Goal: Task Accomplishment & Management: Manage account settings

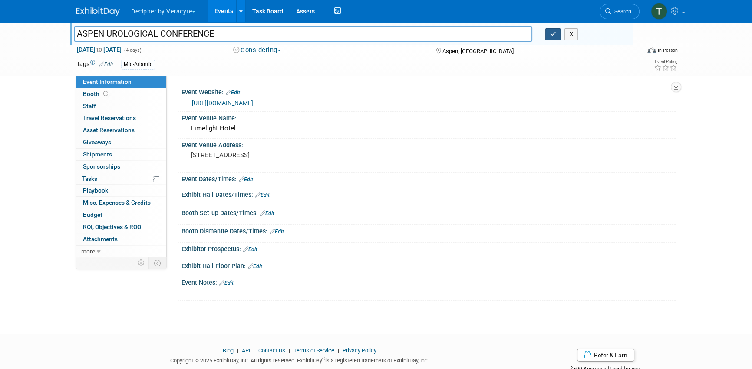
click at [549, 40] on button "button" at bounding box center [553, 34] width 16 height 12
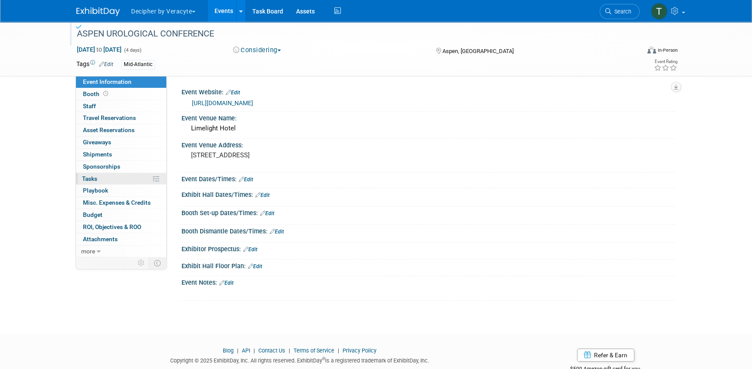
click at [134, 178] on link "0% Tasks 0%" at bounding box center [121, 179] width 90 height 12
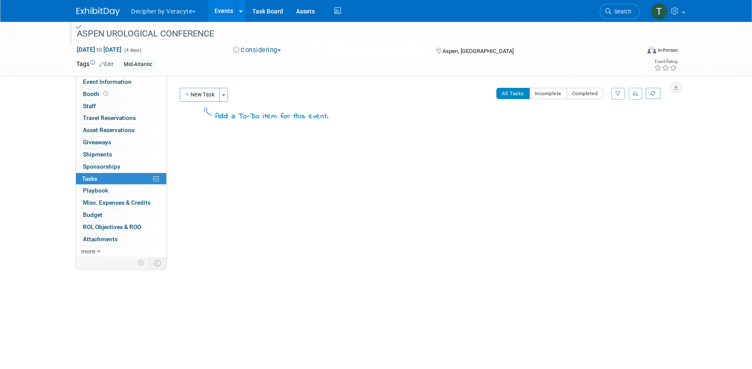
click at [141, 76] on div "ASPEN UROLOGICAL CONFERENCE Feb 9, 2026 to Feb 12, 2026 (4 days) Feb 9, 2026 to…" at bounding box center [376, 49] width 752 height 55
click at [141, 80] on link "Event Information" at bounding box center [121, 82] width 90 height 12
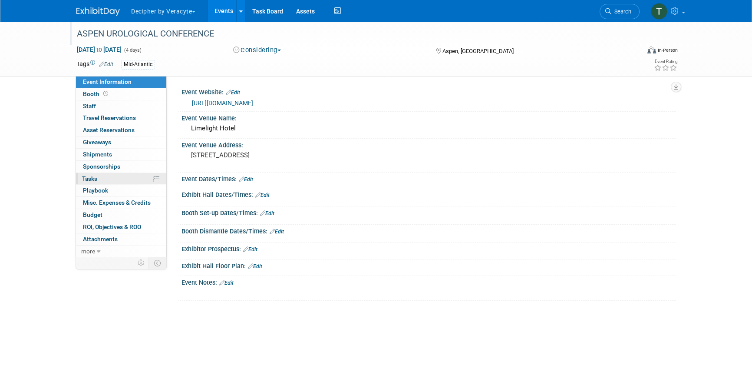
click at [133, 181] on link "0% Tasks 0%" at bounding box center [121, 179] width 90 height 12
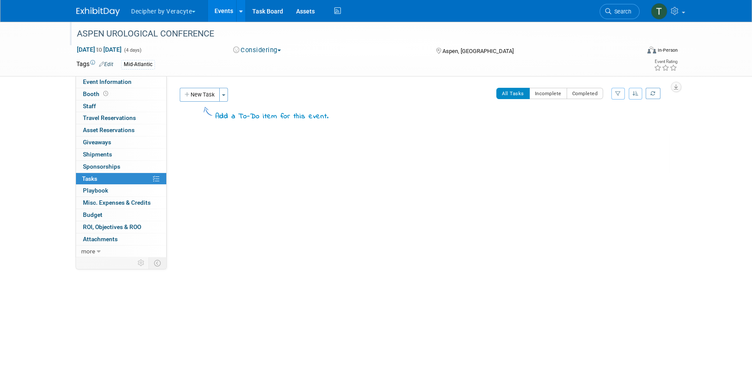
click at [222, 102] on div "New Task Toggle Dropdown Create a new task for this event Copy tasks from anoth…" at bounding box center [253, 108] width 151 height 41
click at [222, 99] on button "Toggle Dropdown" at bounding box center [223, 95] width 9 height 14
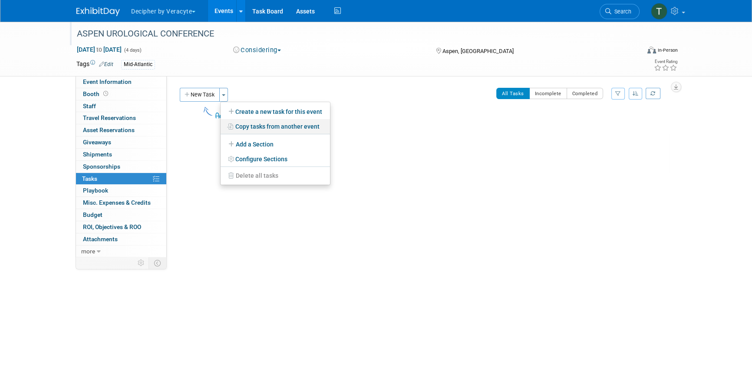
click at [259, 125] on link "Copy tasks from another event" at bounding box center [275, 126] width 109 height 15
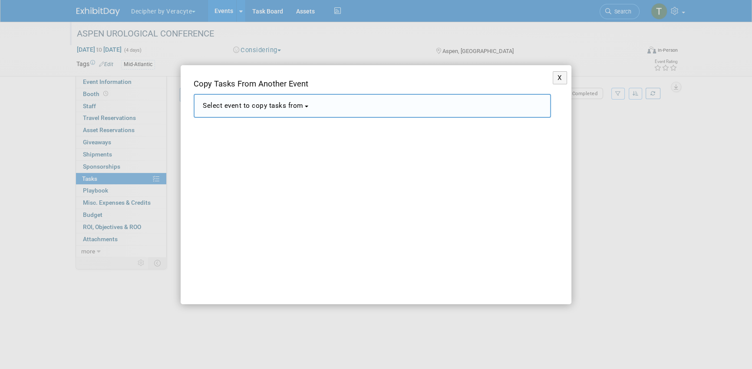
click at [328, 110] on button "Select event to copy tasks from" at bounding box center [372, 106] width 357 height 24
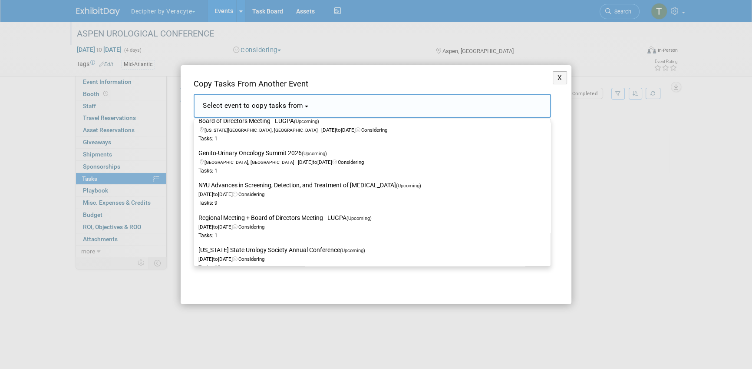
scroll to position [208, 0]
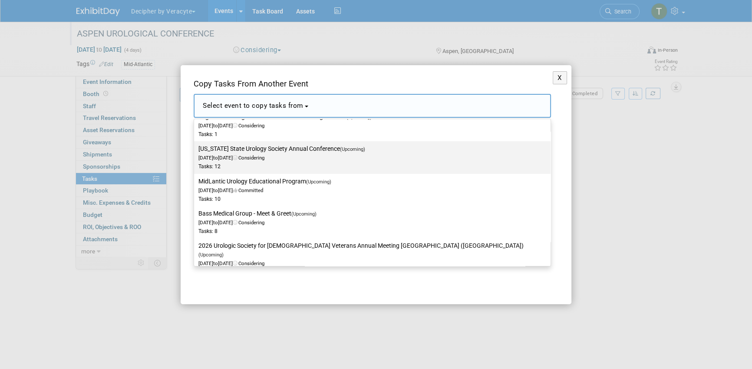
click at [297, 164] on div "Tasks: 12" at bounding box center [365, 166] width 335 height 7
click at [195, 152] on input "Washington State Urology Society Annual Conference (Upcoming) Jun 19, 2026 to J…" at bounding box center [193, 149] width 6 height 6
select select "11150978"
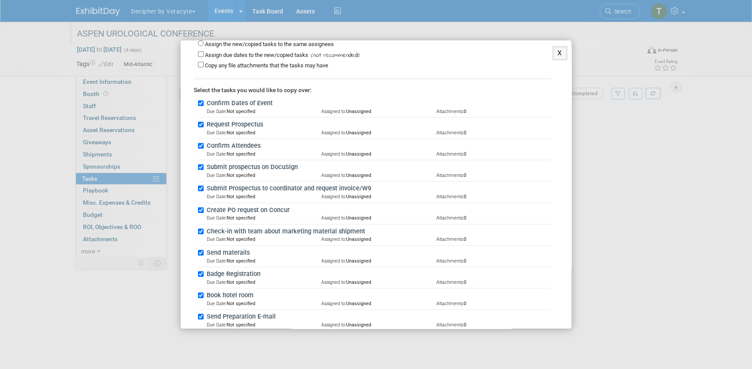
scroll to position [166, 0]
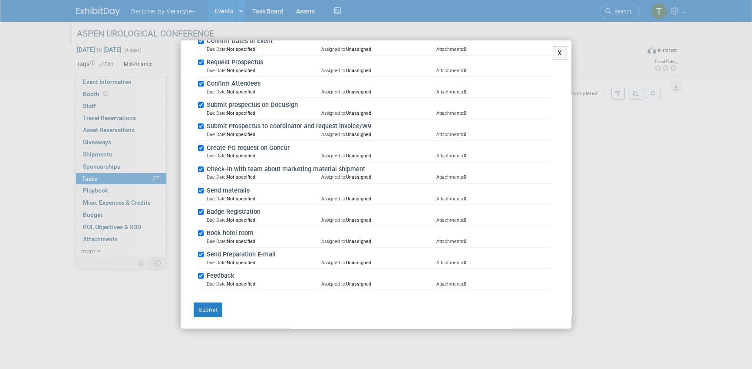
click at [213, 316] on div "X Copy Tasks From Another Event <span style='font-size: 1.1em;'>Select event to…" at bounding box center [376, 183] width 391 height 287
click at [213, 311] on button "Submit" at bounding box center [208, 309] width 29 height 15
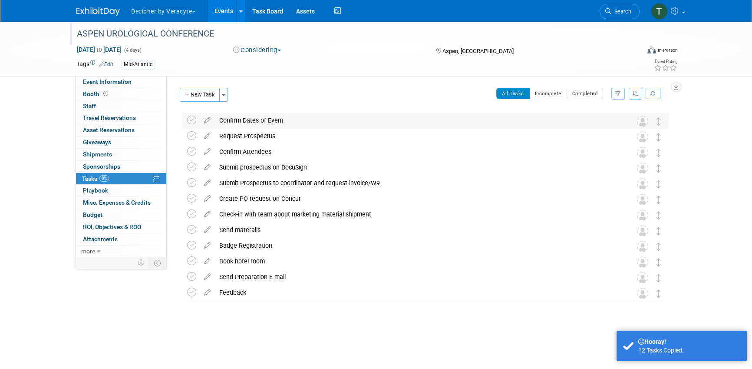
click at [185, 120] on div "Confirm Dates of Event Pro tip: Press Ctrl-Enter to submit comment. Submit Show…" at bounding box center [425, 121] width 487 height 16
click at [192, 121] on icon at bounding box center [191, 120] width 9 height 9
click at [193, 137] on icon at bounding box center [191, 135] width 9 height 9
drag, startPoint x: 195, startPoint y: 135, endPoint x: 232, endPoint y: 136, distance: 37.3
click at [232, 136] on div "Request Prospectus" at bounding box center [417, 136] width 405 height 15
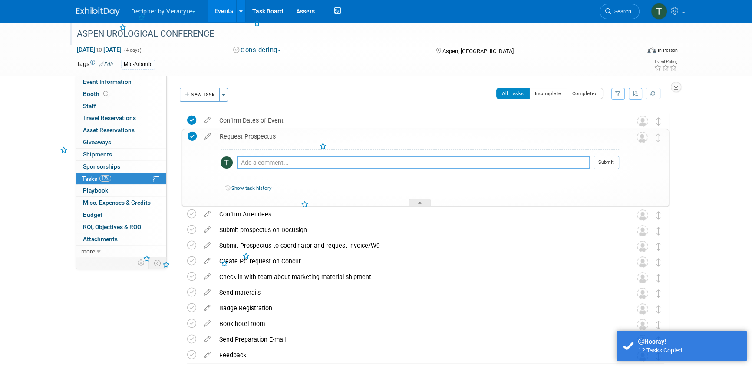
click at [245, 161] on textarea at bounding box center [413, 162] width 353 height 13
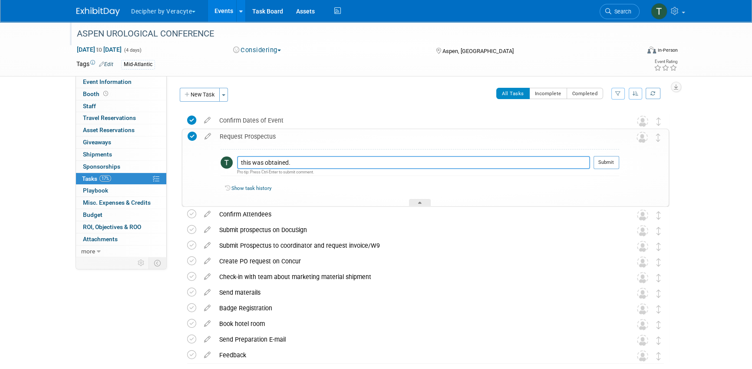
type textarea "this was obtained."
click at [591, 170] on td "Submit" at bounding box center [604, 166] width 29 height 20
click at [610, 166] on button "Submit" at bounding box center [607, 162] width 26 height 13
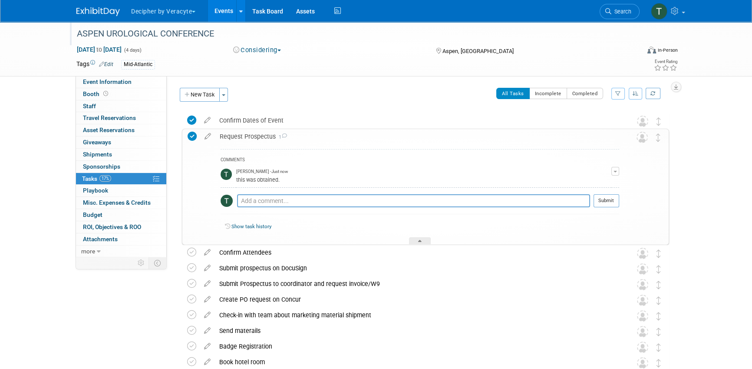
click at [321, 135] on div "Request Prospectus 1" at bounding box center [417, 136] width 404 height 15
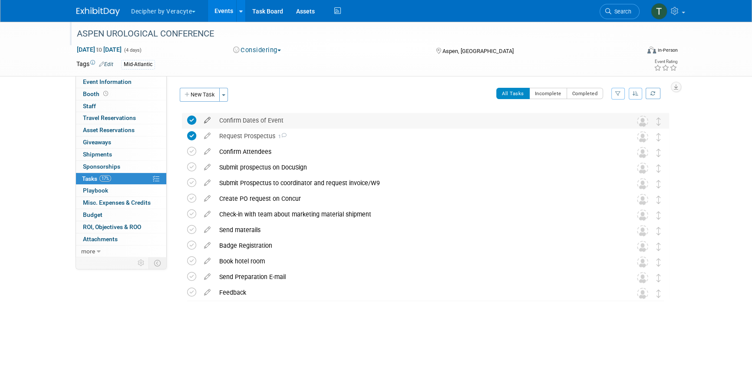
click at [209, 119] on icon at bounding box center [207, 118] width 15 height 11
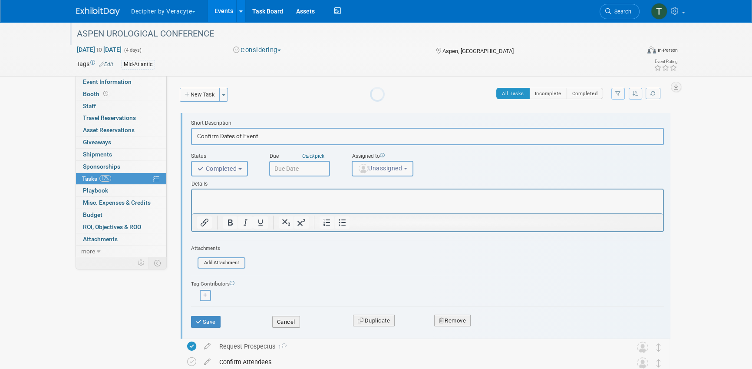
scroll to position [0, 0]
click at [286, 321] on button "Cancel" at bounding box center [286, 322] width 28 height 12
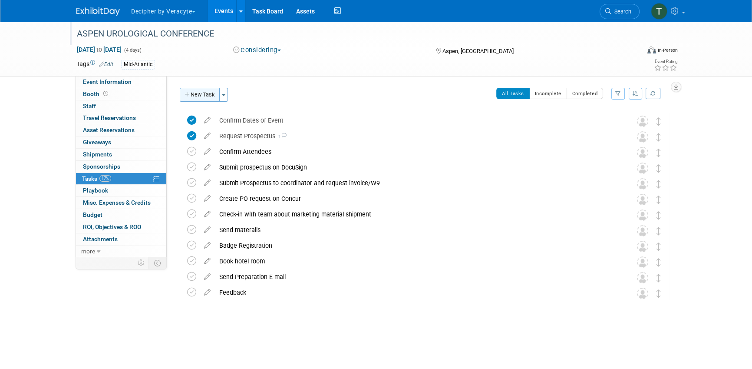
click at [200, 92] on button "New Task" at bounding box center [200, 95] width 40 height 14
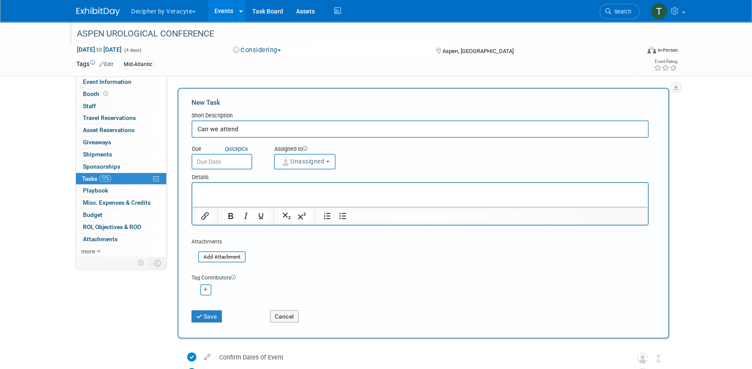
type input "Can we attend"
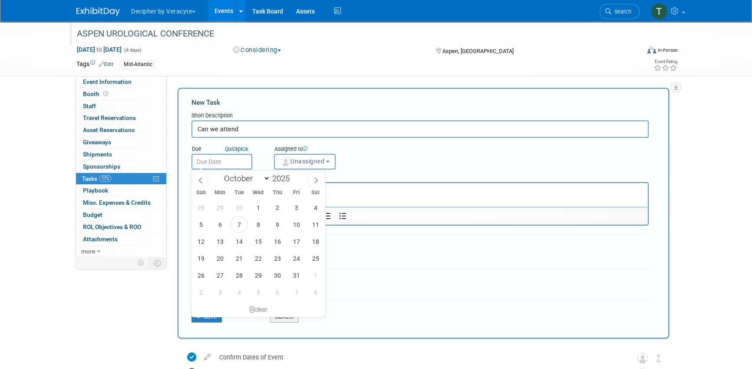
click at [236, 162] on input "text" at bounding box center [221, 162] width 61 height 16
click at [282, 241] on span "16" at bounding box center [277, 241] width 17 height 17
type input "Oct 16, 2025"
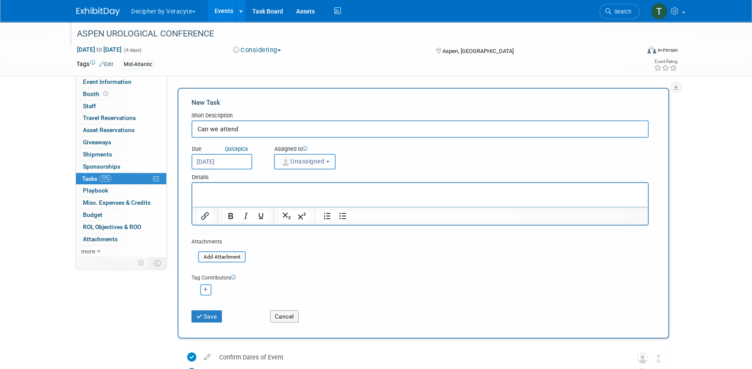
click at [288, 158] on img "button" at bounding box center [286, 162] width 10 height 10
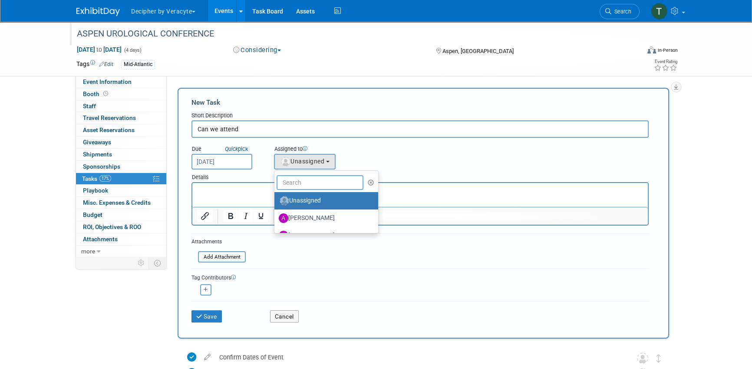
click at [292, 178] on input "text" at bounding box center [320, 182] width 87 height 15
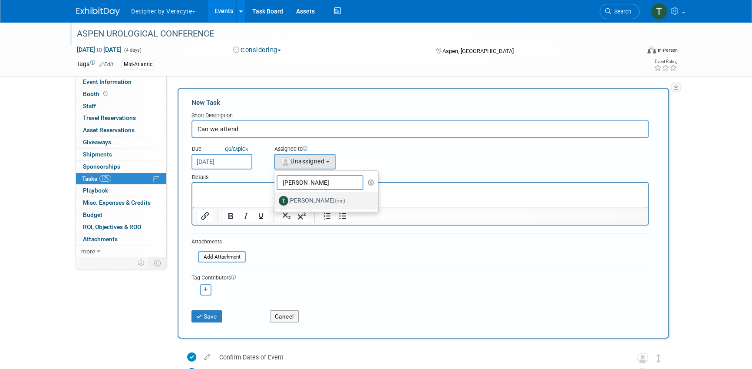
type input "[PERSON_NAME]"
click at [295, 204] on label "[PERSON_NAME] (me)" at bounding box center [324, 201] width 91 height 14
click at [276, 202] on input "[PERSON_NAME] (me)" at bounding box center [273, 200] width 6 height 6
select select "3ceeba8c-a19a-4597-a609-6fba7c9a515a"
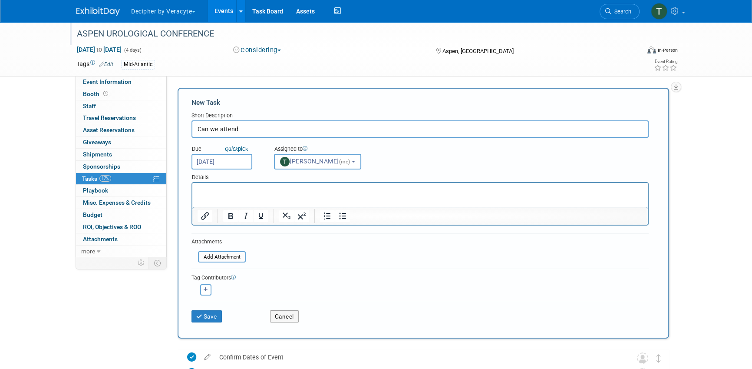
click at [211, 323] on div "Save Cancel" at bounding box center [419, 314] width 457 height 28
click at [211, 316] on button "Save" at bounding box center [206, 316] width 30 height 12
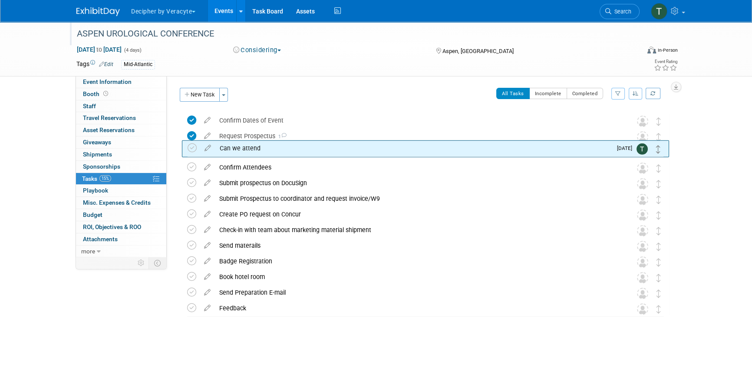
drag, startPoint x: 659, startPoint y: 121, endPoint x: 659, endPoint y: 149, distance: 28.7
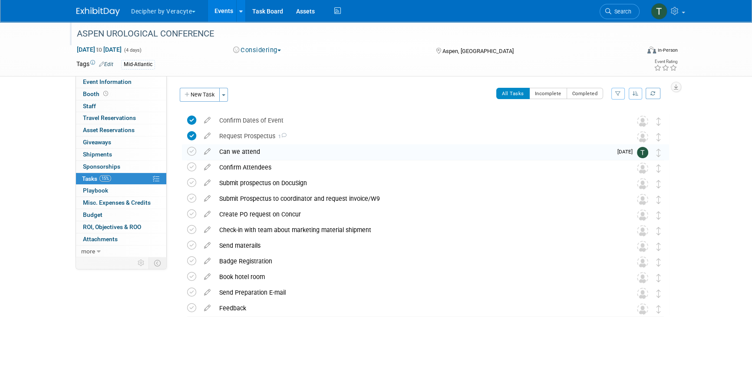
click at [306, 150] on div "Can we attend" at bounding box center [413, 151] width 397 height 15
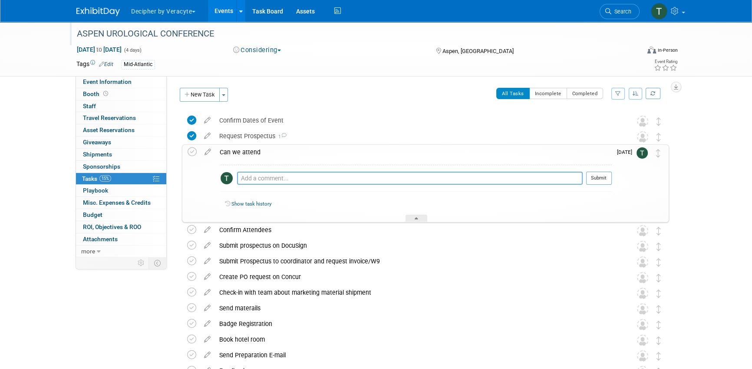
click at [300, 178] on textarea at bounding box center [410, 178] width 346 height 13
type textarea "o"
type textarea "i"
type textarea "Christina is interested in this one."
click at [601, 175] on button "Submit" at bounding box center [599, 178] width 26 height 13
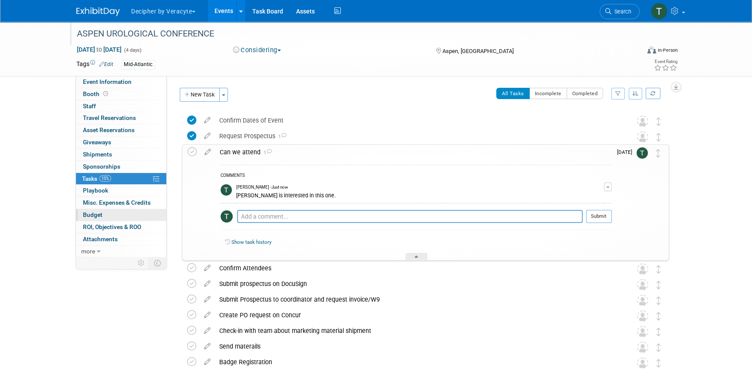
click at [115, 215] on link "Budget" at bounding box center [121, 215] width 90 height 12
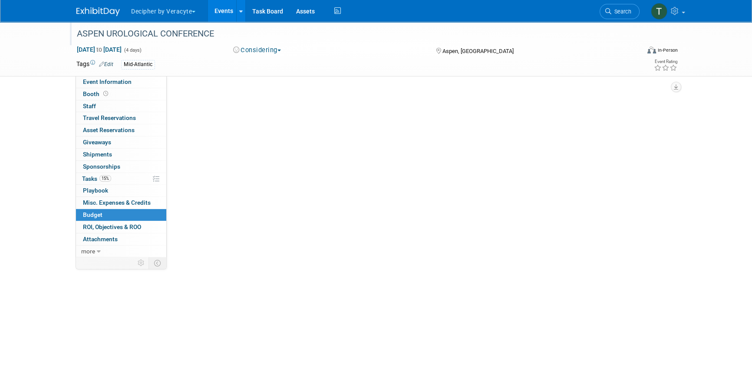
click at [115, 215] on link "Budget" at bounding box center [121, 215] width 90 height 12
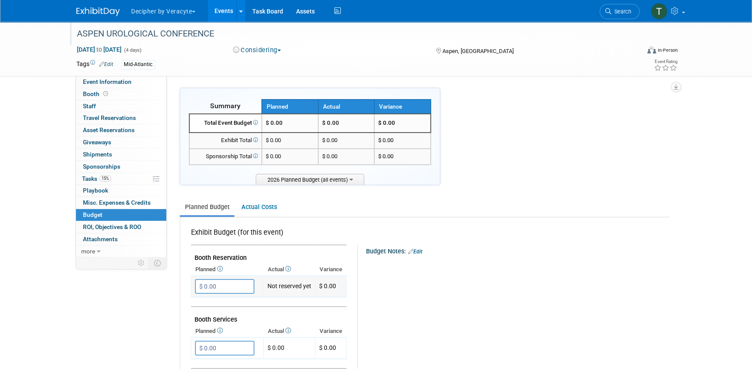
click at [214, 282] on input "$ 0.00" at bounding box center [224, 286] width 59 height 15
type input "$ 5,000.00"
click at [122, 76] on link "Event Information" at bounding box center [121, 82] width 90 height 12
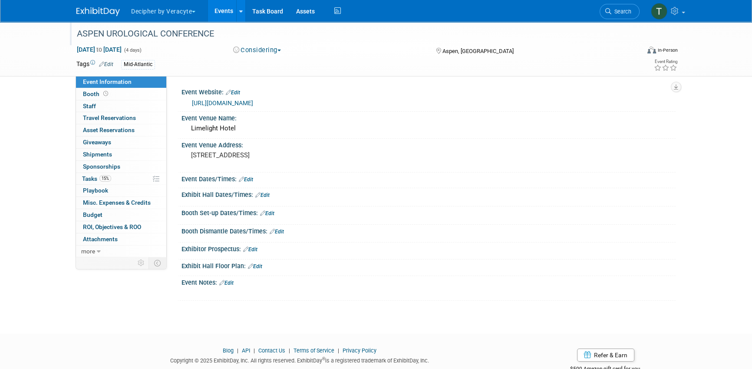
click at [253, 248] on link "Edit" at bounding box center [250, 249] width 14 height 6
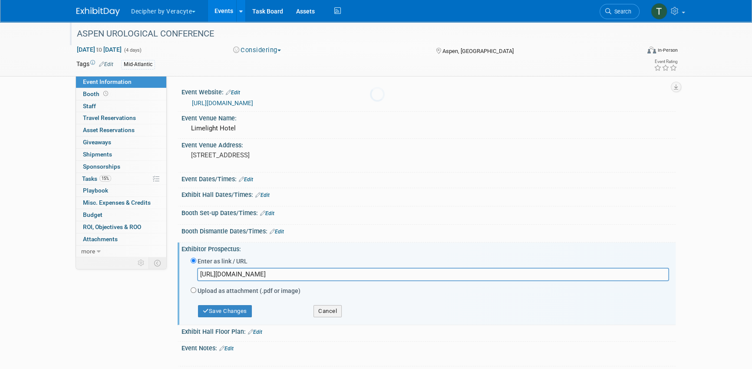
scroll to position [0, 382]
type input "https://veracyte365.sharepoint.com/:b:/r/sites/DecipherMKTG/Shared%20Documents/…"
click at [233, 310] on button "Save Changes" at bounding box center [225, 311] width 54 height 12
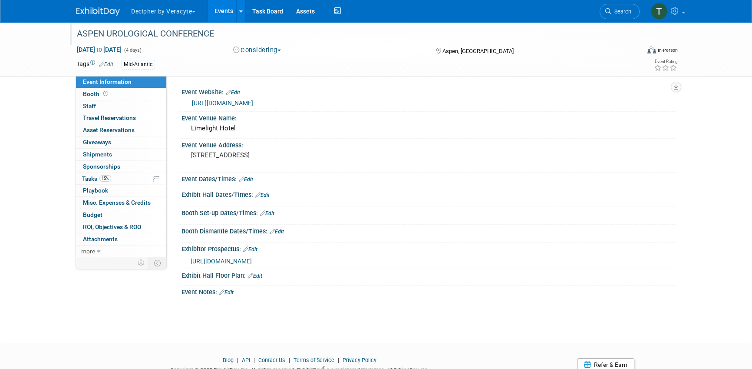
click at [228, 13] on link "Events" at bounding box center [224, 11] width 32 height 22
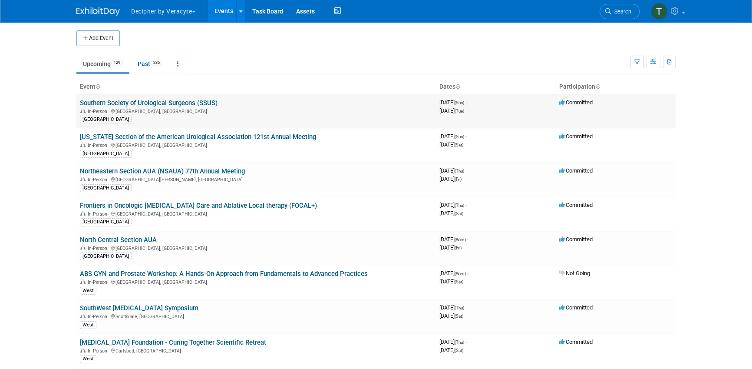
scroll to position [2328, 0]
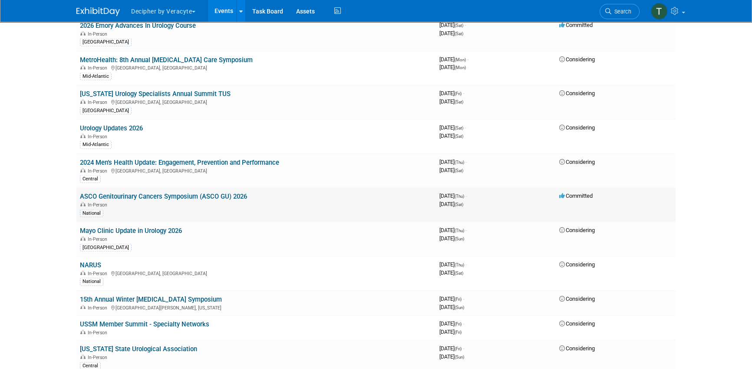
click at [245, 192] on link "ASCO Genitourinary Cancers Symposium (ASCO GU) 2026" at bounding box center [163, 196] width 167 height 8
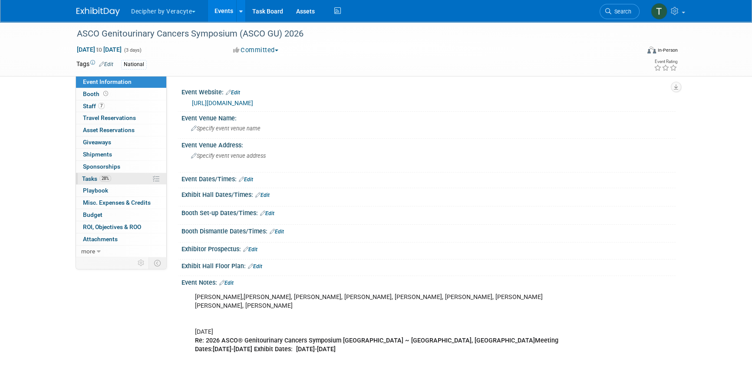
click at [135, 180] on link "28% Tasks 28%" at bounding box center [121, 179] width 90 height 12
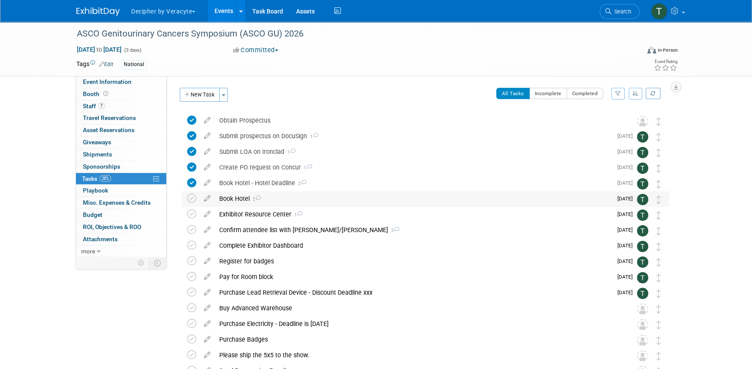
click at [233, 200] on div "Book Hotel 2" at bounding box center [413, 198] width 397 height 15
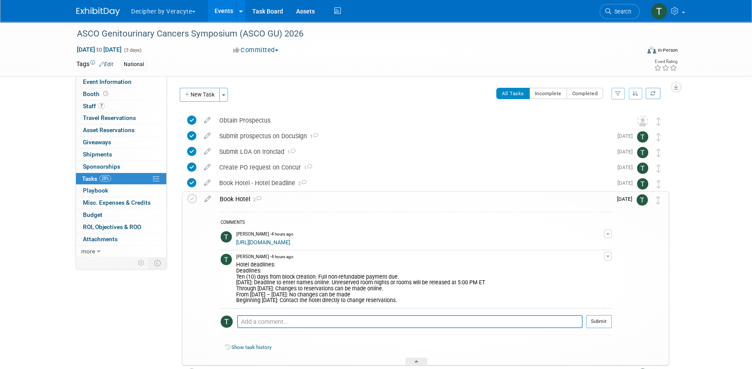
click at [263, 239] on link "https://jems.jspargo.com/jemscfw/CreateBlock/HotelList.aspx" at bounding box center [263, 242] width 54 height 6
click at [609, 231] on button "button" at bounding box center [608, 233] width 8 height 9
click at [594, 245] on link "Edit Comment" at bounding box center [577, 246] width 69 height 12
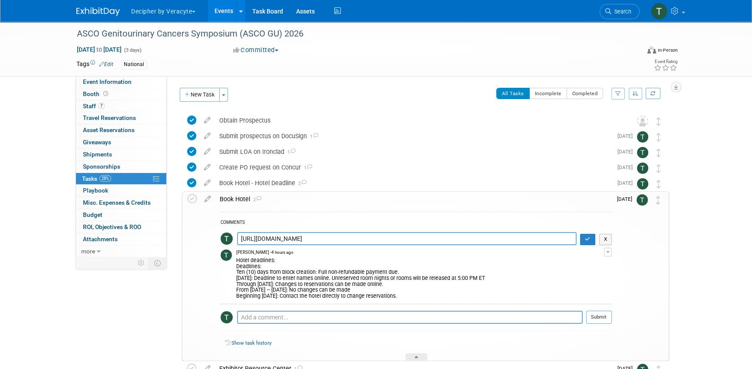
click at [331, 241] on textarea "https://jems.jspargo.com/jemscfw/CreateBlock/HotelList.aspx" at bounding box center [407, 238] width 340 height 13
type textarea "https://jems.jspargo.com/jemscfw/CreateBlock/Default.aspx?ShowID=659&AppType=GRP"
click at [583, 240] on button "button" at bounding box center [587, 239] width 15 height 11
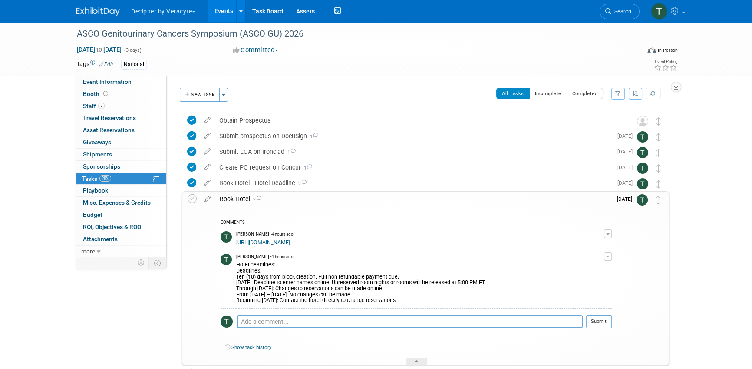
click at [216, 3] on link "Events" at bounding box center [224, 11] width 32 height 22
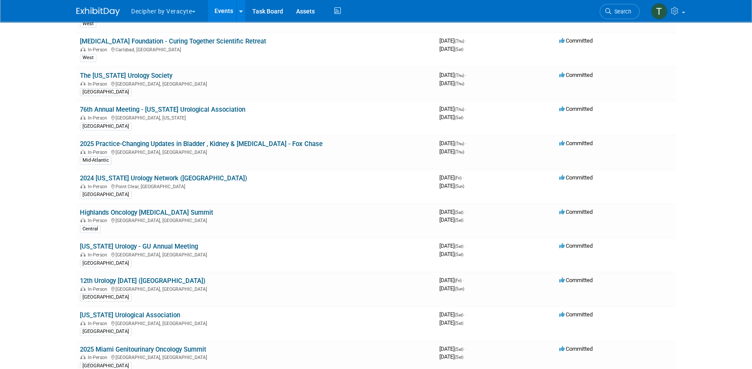
scroll to position [827, 0]
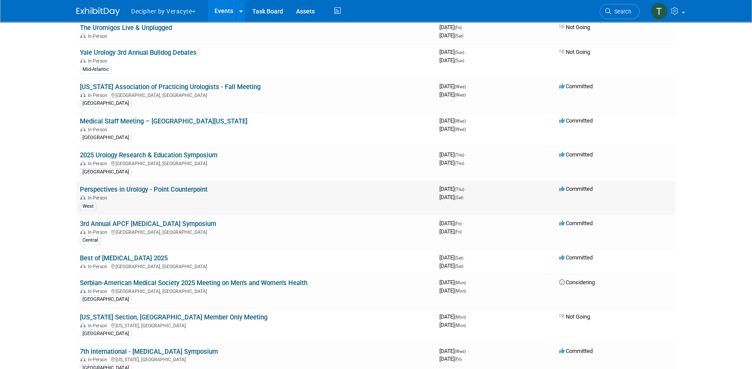
click at [209, 181] on td "Perspectives in Urology - Point Counterpoint In-Person West" at bounding box center [256, 198] width 360 height 34
click at [205, 185] on link "Perspectives in Urology - Point Counterpoint" at bounding box center [144, 189] width 128 height 8
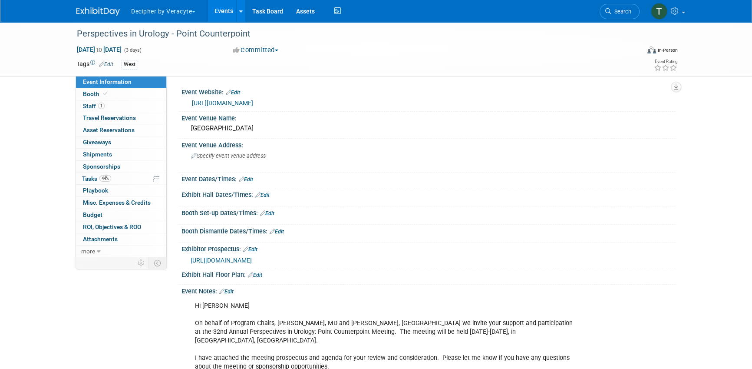
click at [252, 261] on span "https://veracyte365.sharepoint.com/:b:/r/sites/DecipherMKTG/Shared%20Documents/…" at bounding box center [221, 260] width 61 height 7
click at [220, 11] on link "Events" at bounding box center [224, 11] width 32 height 22
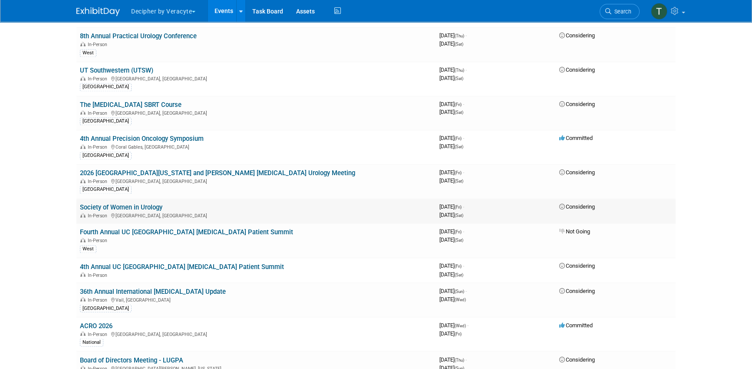
scroll to position [1806, 0]
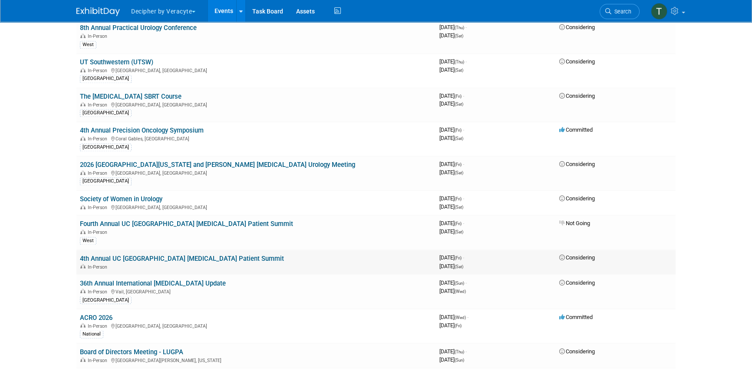
click at [137, 254] on link "4th Annual UC [GEOGRAPHIC_DATA] [MEDICAL_DATA] Patient Summit" at bounding box center [182, 258] width 204 height 8
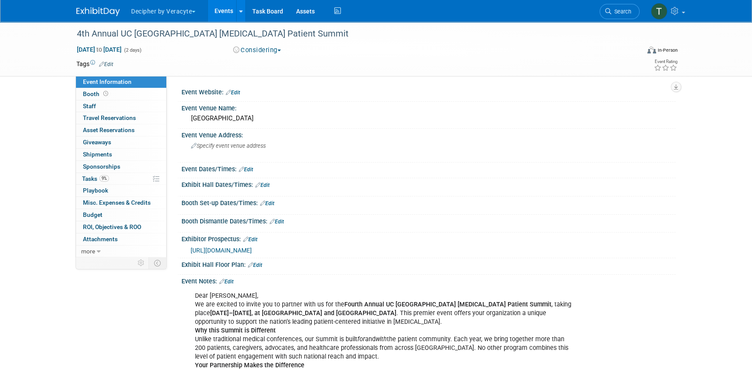
click at [253, 253] on div "[URL][DOMAIN_NAME]" at bounding box center [430, 250] width 479 height 10
click at [248, 248] on span "[URL][DOMAIN_NAME]" at bounding box center [221, 250] width 61 height 7
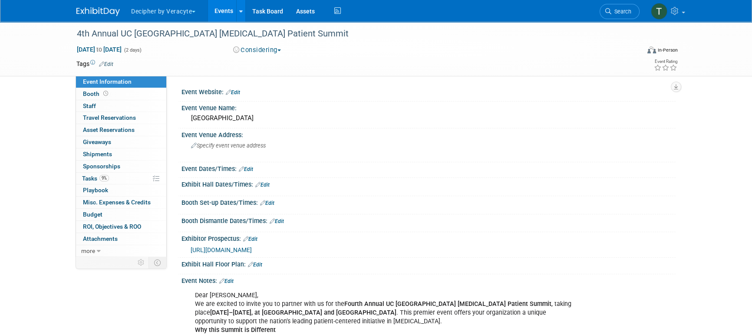
click at [232, 16] on link "Events" at bounding box center [224, 11] width 32 height 22
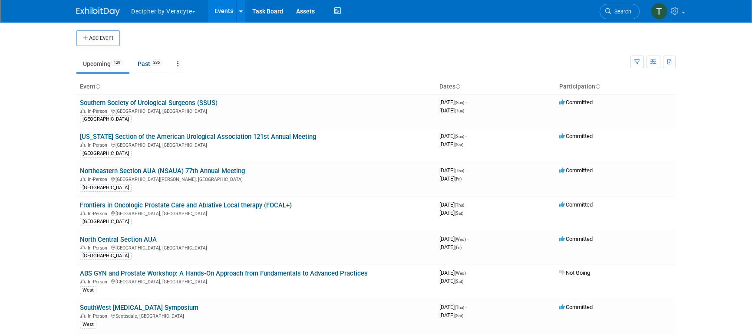
click at [644, 68] on div "Show: All Events Just My Events Only show events that either I created, or I am…" at bounding box center [652, 60] width 45 height 28
click at [651, 66] on button "button" at bounding box center [654, 62] width 14 height 13
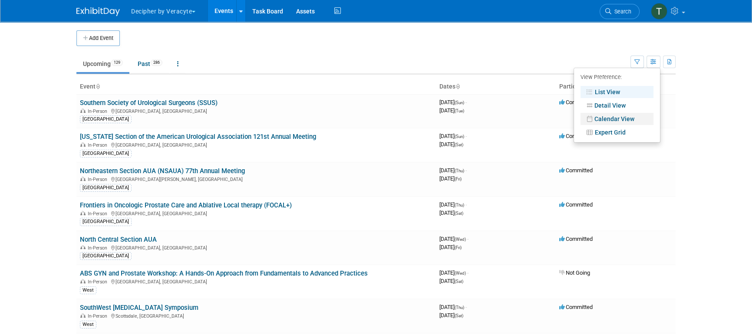
click at [633, 121] on link "Calendar View" at bounding box center [617, 119] width 73 height 12
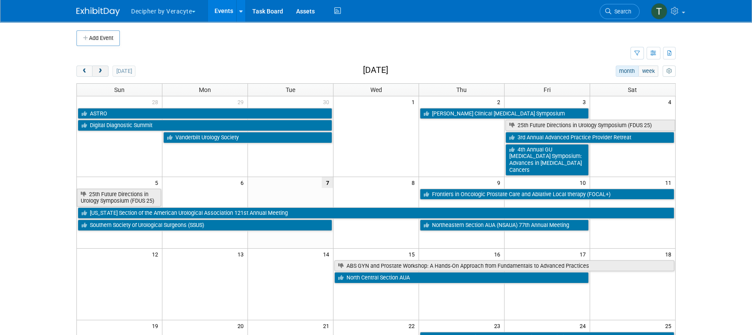
click at [99, 75] on button "next" at bounding box center [100, 71] width 16 height 11
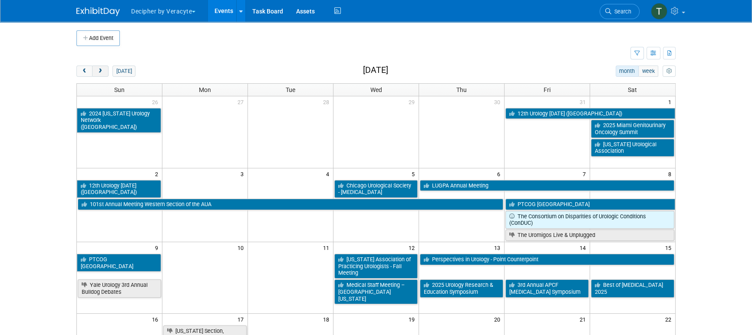
click at [99, 75] on button "next" at bounding box center [100, 71] width 16 height 11
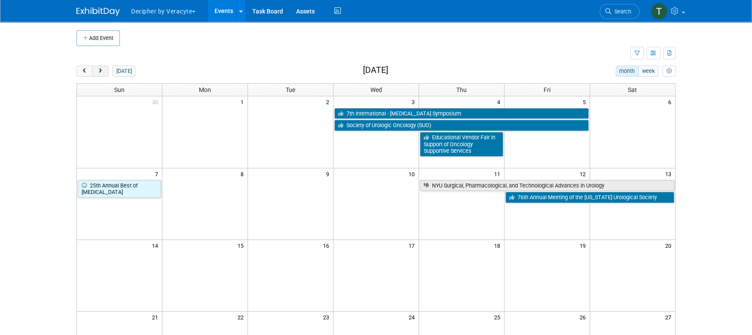
click at [99, 75] on button "next" at bounding box center [100, 71] width 16 height 11
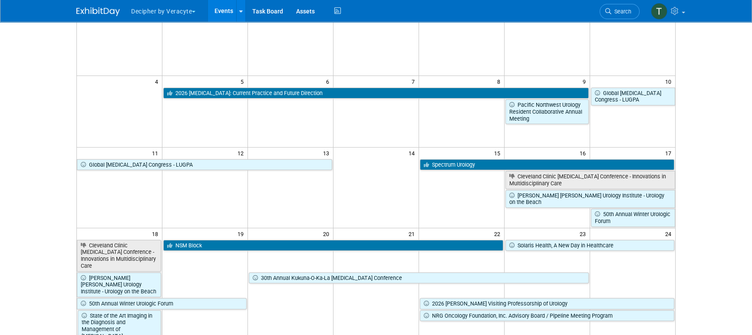
scroll to position [93, 0]
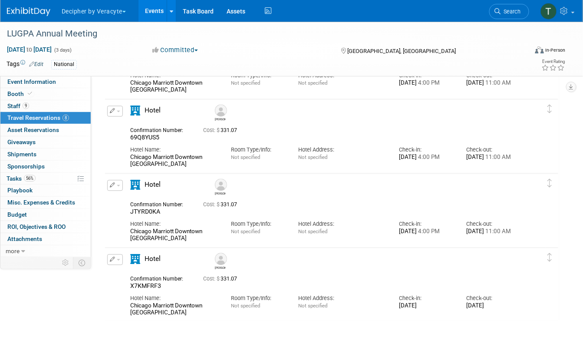
scroll to position [372, 0]
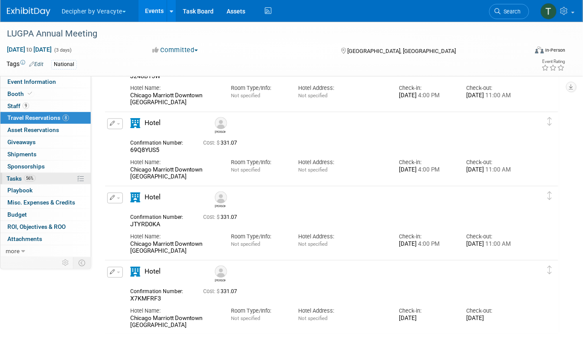
click at [41, 175] on link "56% Tasks 56%" at bounding box center [45, 179] width 90 height 12
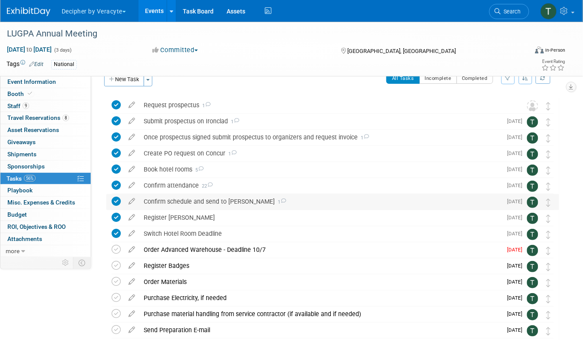
scroll to position [16, 0]
click at [123, 76] on button "New Task" at bounding box center [124, 79] width 40 height 14
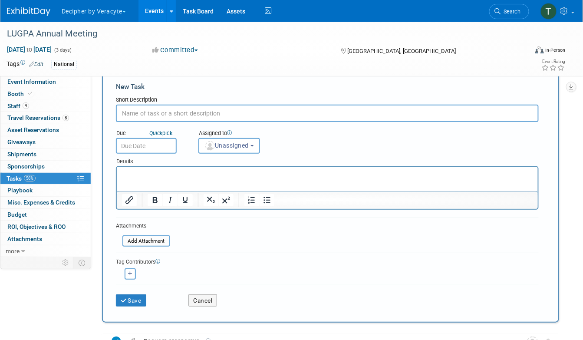
scroll to position [0, 0]
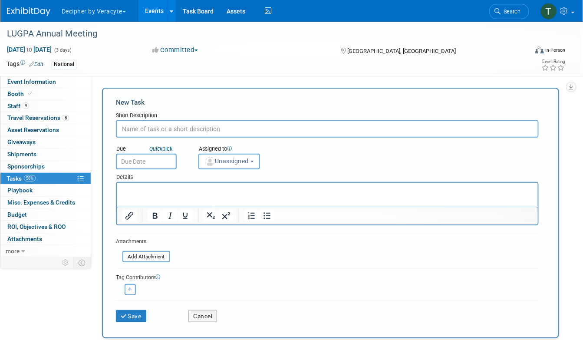
type input "R"
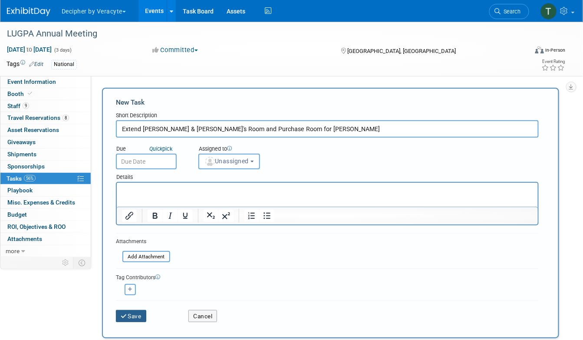
type input "Extend [PERSON_NAME] & [PERSON_NAME]'s Room and Purchase Room for [PERSON_NAME]"
click at [138, 310] on button "Save" at bounding box center [131, 316] width 30 height 12
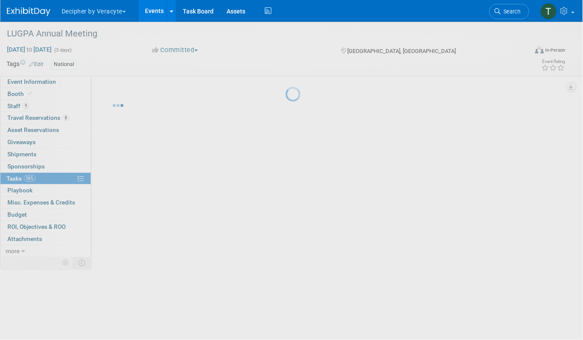
click at [138, 314] on body "Decipher by Veracyte Explore: My Workspaces 2 Go to Workspace: Corporate Events…" at bounding box center [291, 170] width 583 height 340
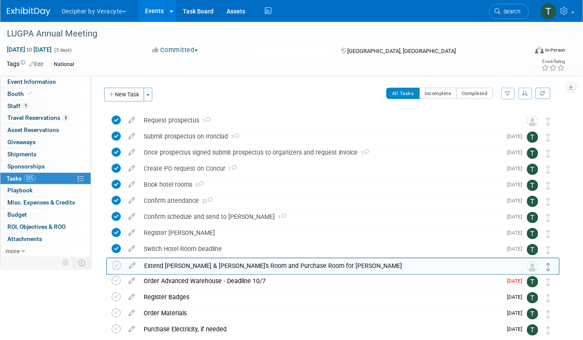
drag, startPoint x: 549, startPoint y: 118, endPoint x: 549, endPoint y: 263, distance: 145.0
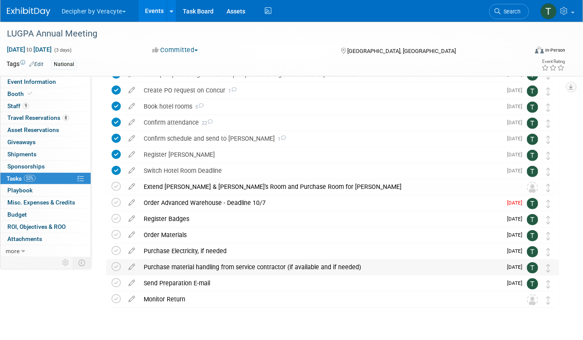
scroll to position [81, 0]
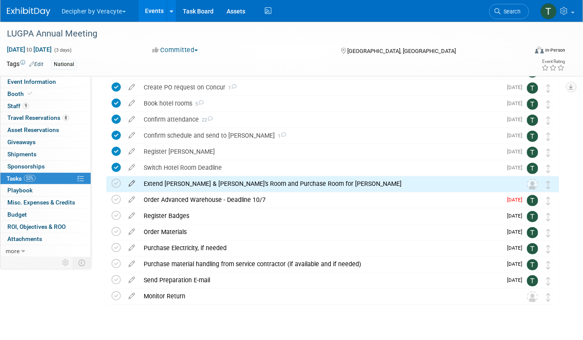
click at [131, 180] on icon at bounding box center [131, 181] width 15 height 11
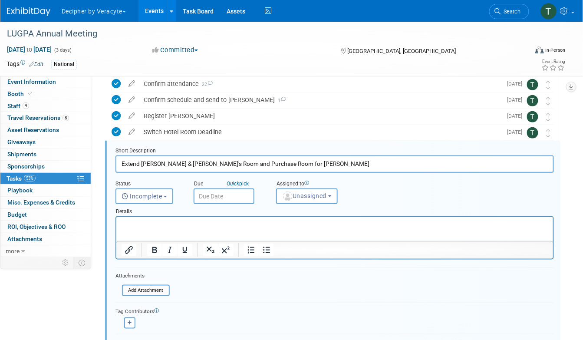
scroll to position [130, 0]
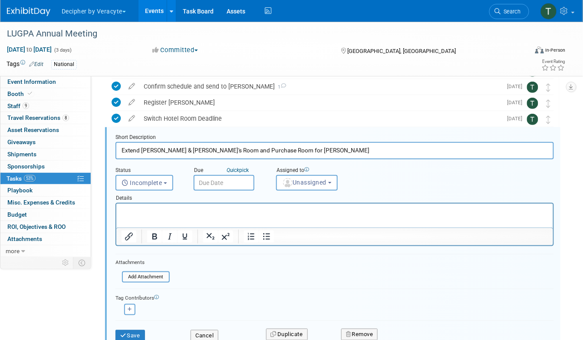
click at [244, 184] on input "text" at bounding box center [224, 183] width 61 height 16
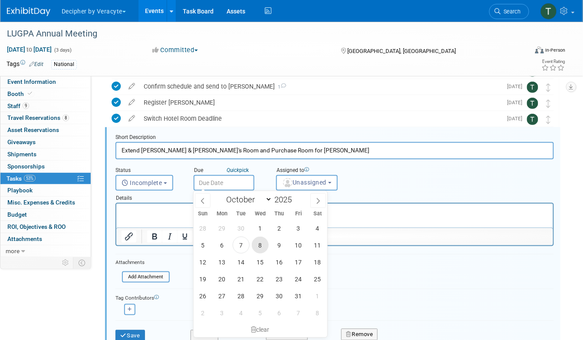
click at [262, 245] on span "8" at bounding box center [260, 245] width 17 height 17
type input "[DATE]"
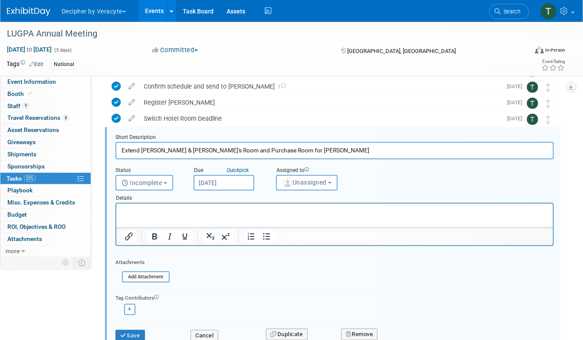
click at [287, 191] on div "Details" at bounding box center [335, 197] width 439 height 12
click at [288, 187] on button "Unassigned" at bounding box center [307, 183] width 62 height 16
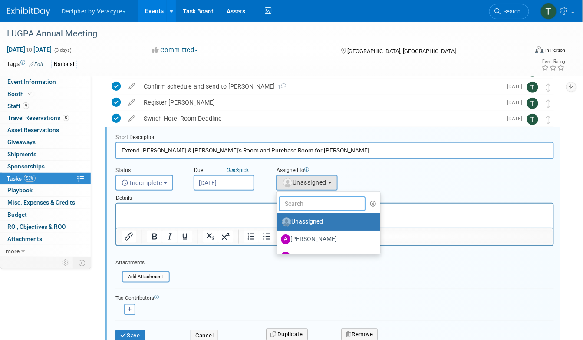
click at [288, 196] on input "text" at bounding box center [322, 203] width 87 height 15
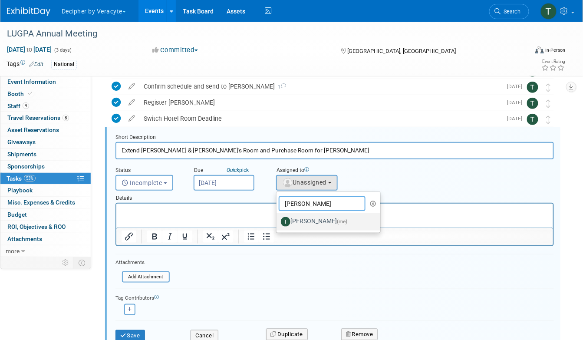
type input "[PERSON_NAME]"
click at [305, 219] on label "[PERSON_NAME] (me)" at bounding box center [326, 222] width 91 height 14
click at [278, 219] on input "[PERSON_NAME] (me)" at bounding box center [275, 221] width 6 height 6
select select "3ceeba8c-a19a-4597-a609-6fba7c9a515a"
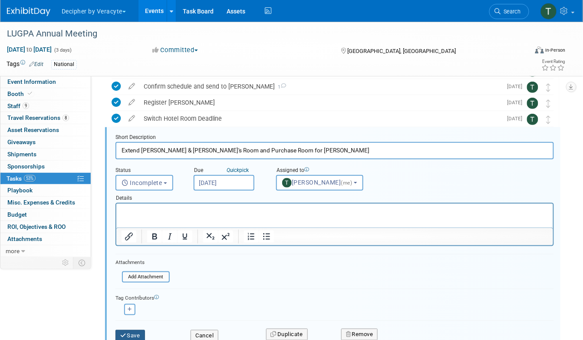
click at [132, 335] on button "Save" at bounding box center [131, 336] width 30 height 12
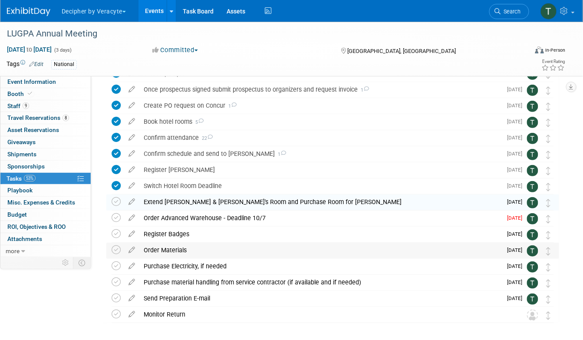
scroll to position [62, 0]
